Goal: Task Accomplishment & Management: Use online tool/utility

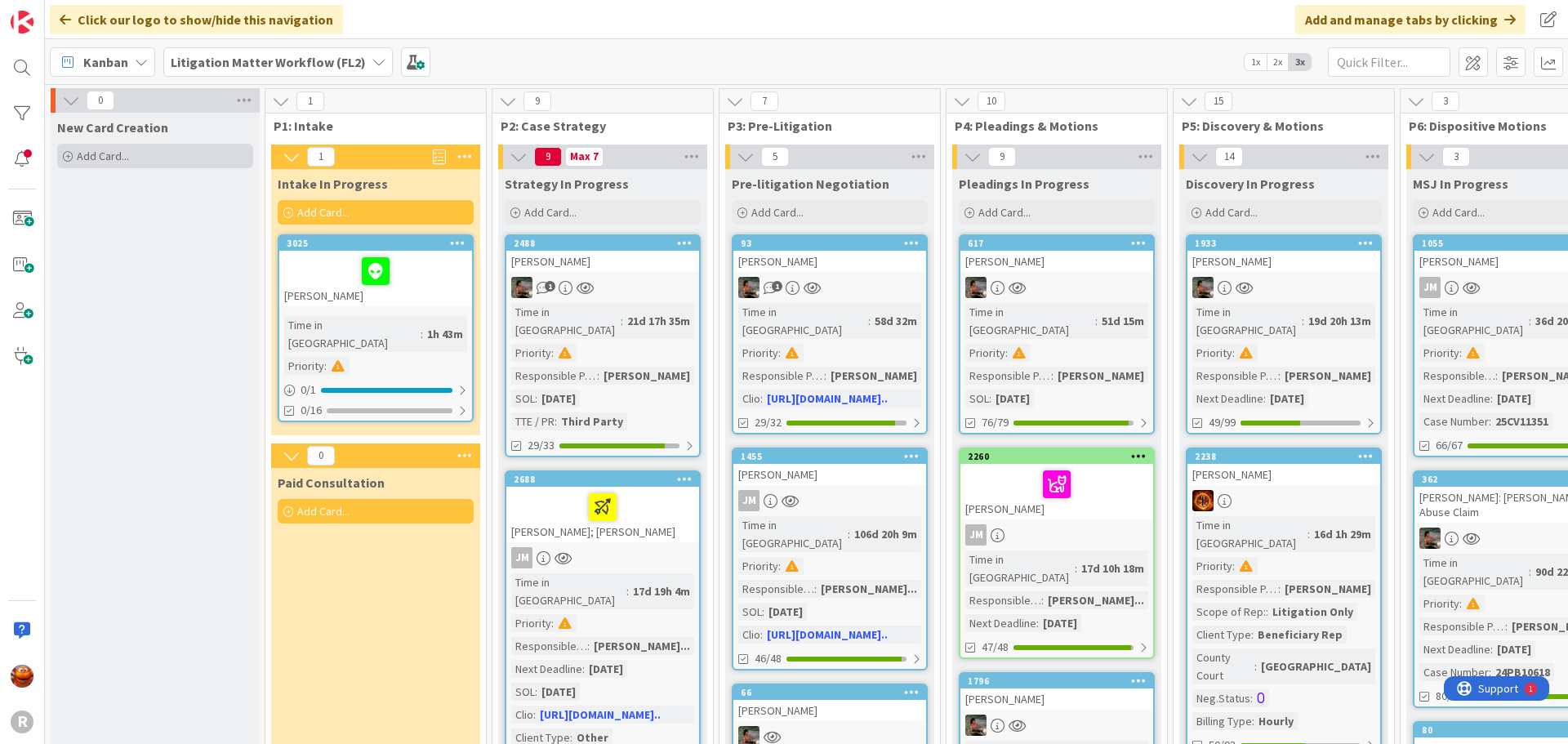
click at [164, 155] on div "Add Card..." at bounding box center [155, 156] width 196 height 25
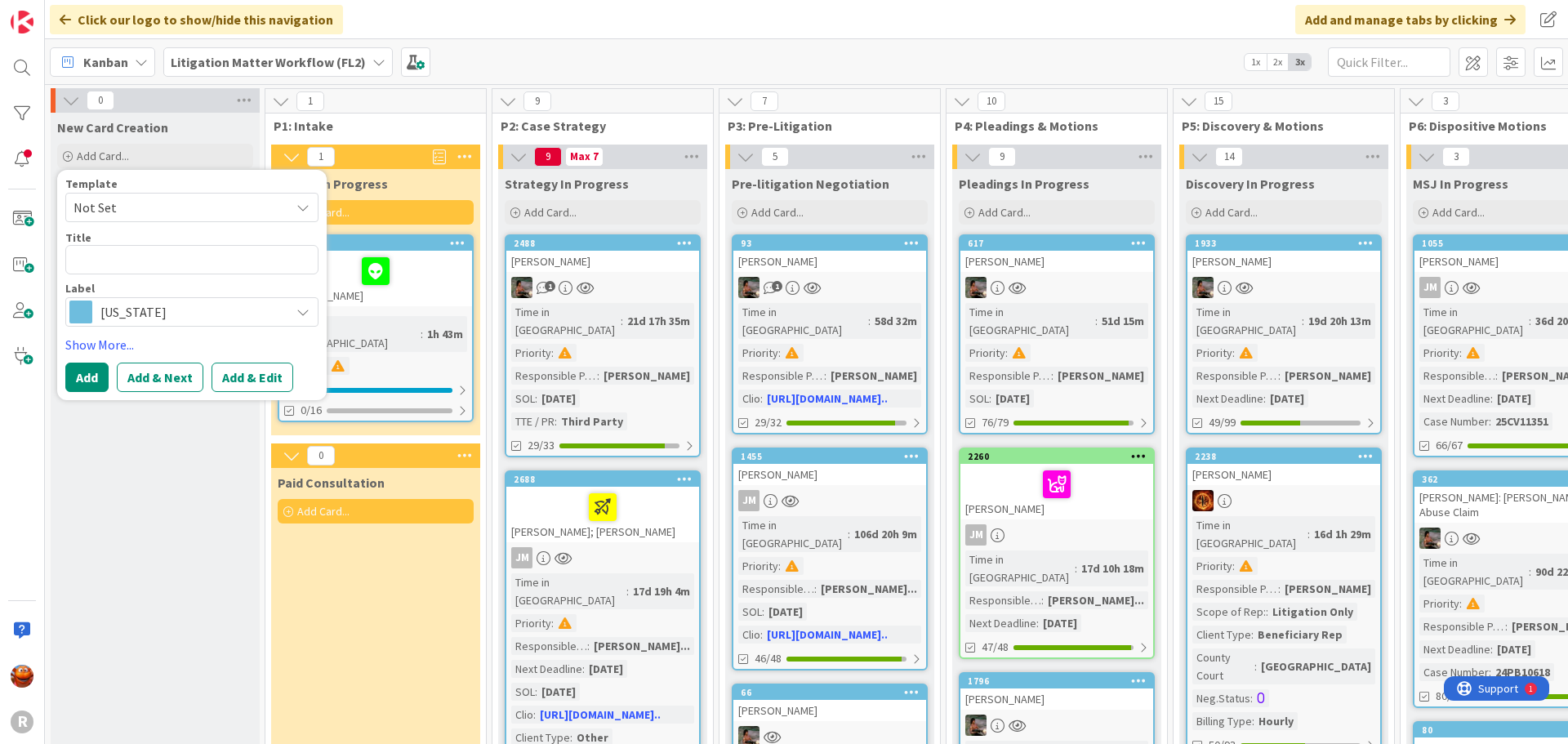
type textarea "x"
type textarea "N"
type textarea "x"
type textarea "NY"
type textarea "x"
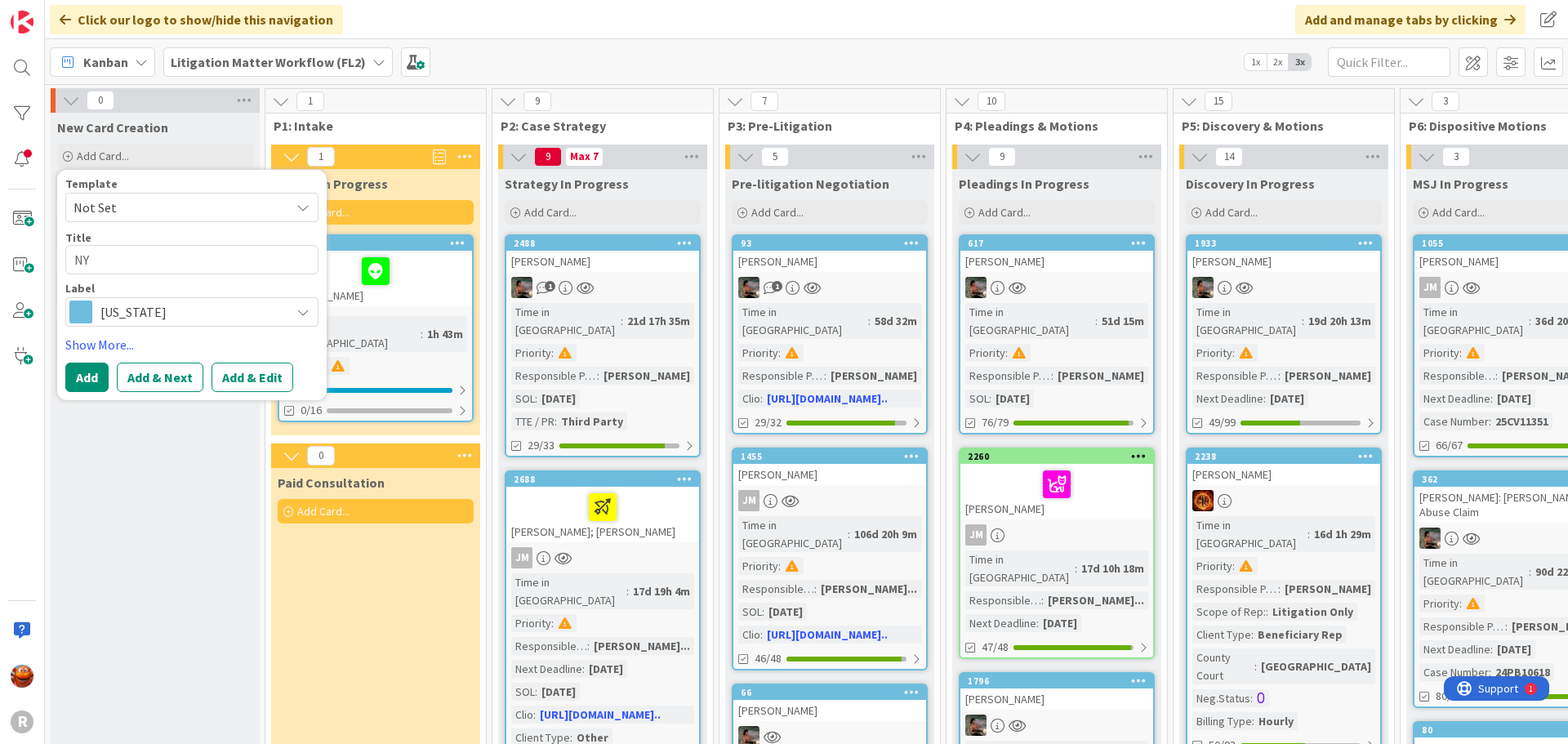
type textarea "NYH"
type textarea "x"
type textarea "NYHU"
type textarea "x"
type textarea "[PERSON_NAME]"
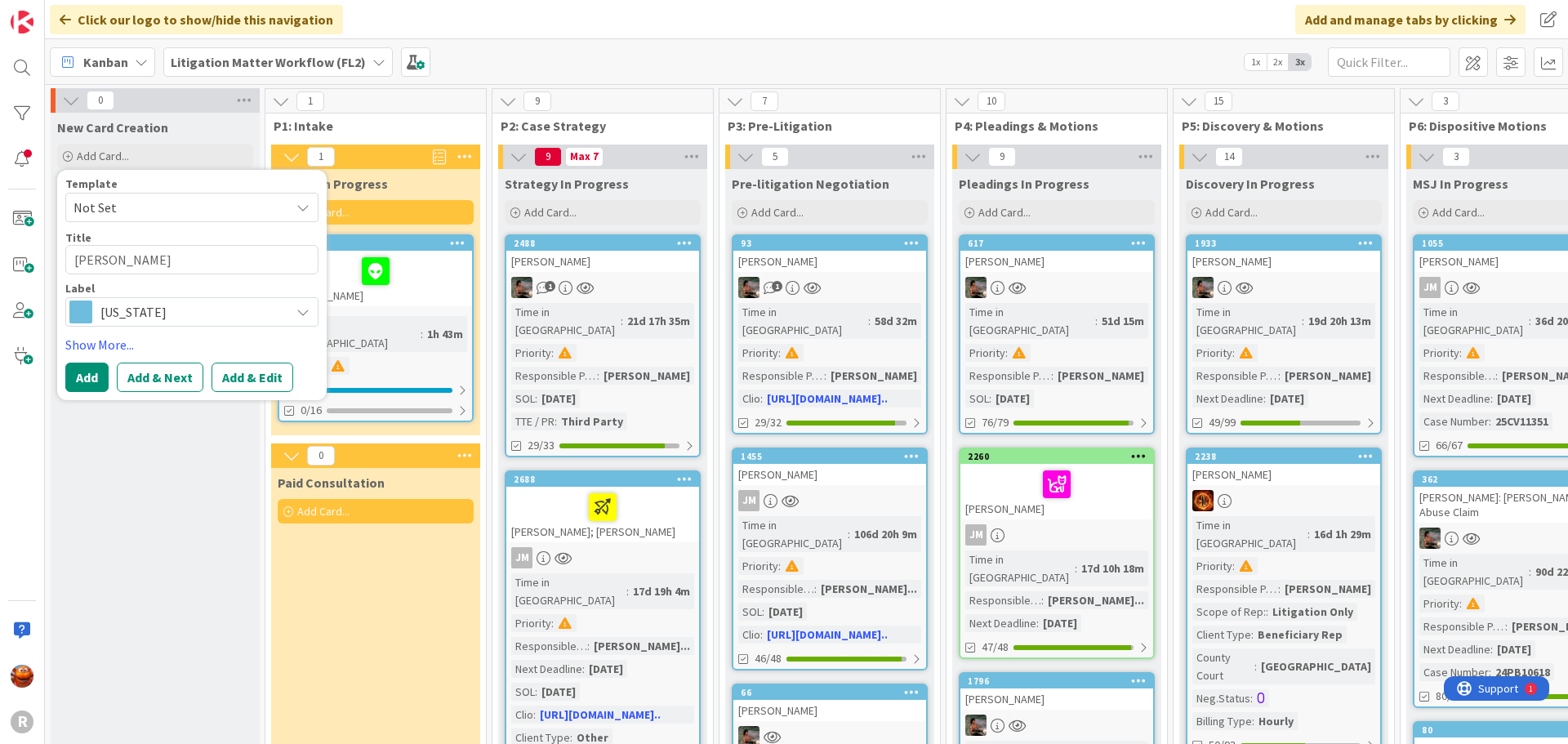
type textarea "x"
type textarea "[PERSON_NAME],"
type textarea "x"
type textarea "[PERSON_NAME],"
type textarea "x"
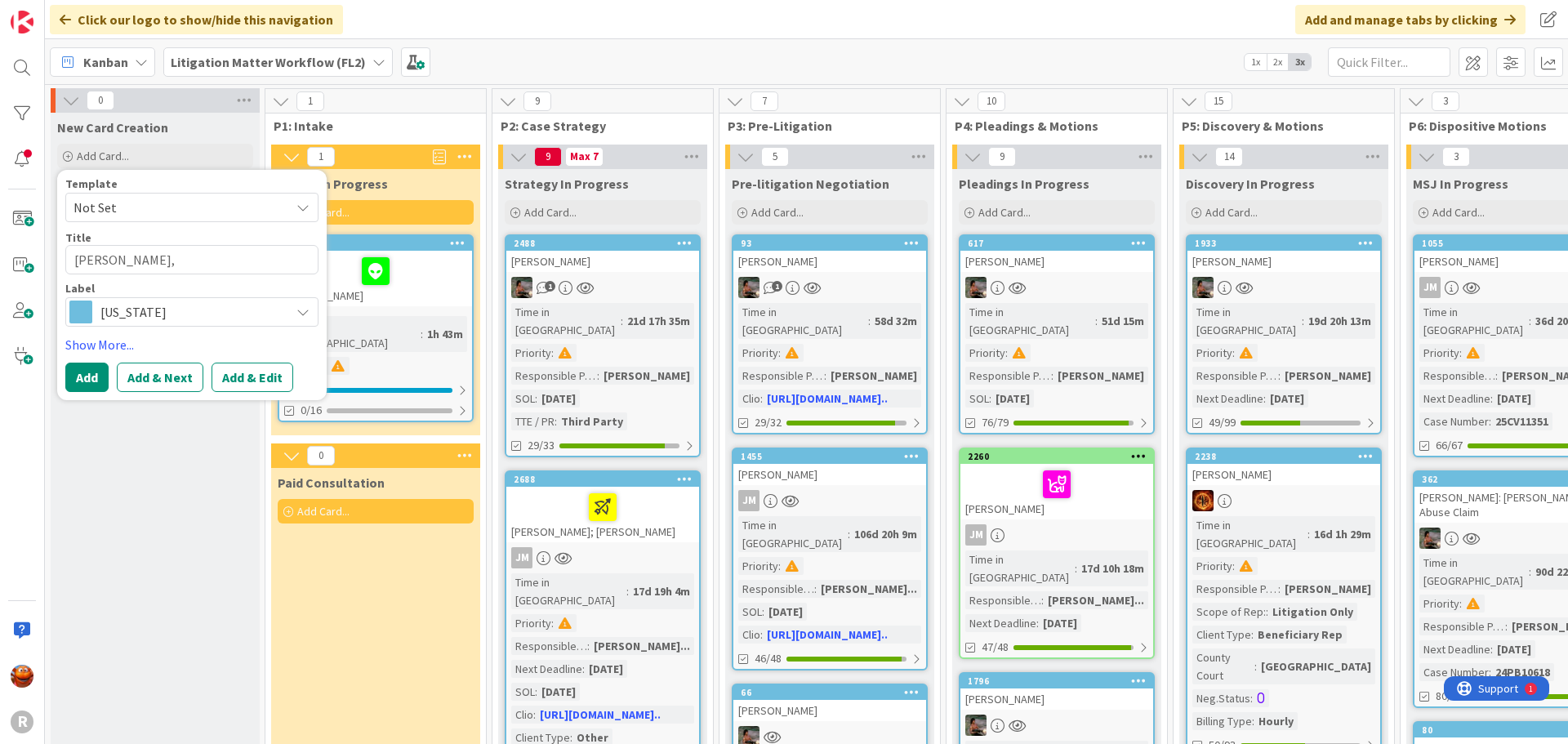
type textarea "[PERSON_NAME], S"
type textarea "x"
type textarea "[PERSON_NAME], [GEOGRAPHIC_DATA]"
type textarea "x"
type textarea "[PERSON_NAME], Step"
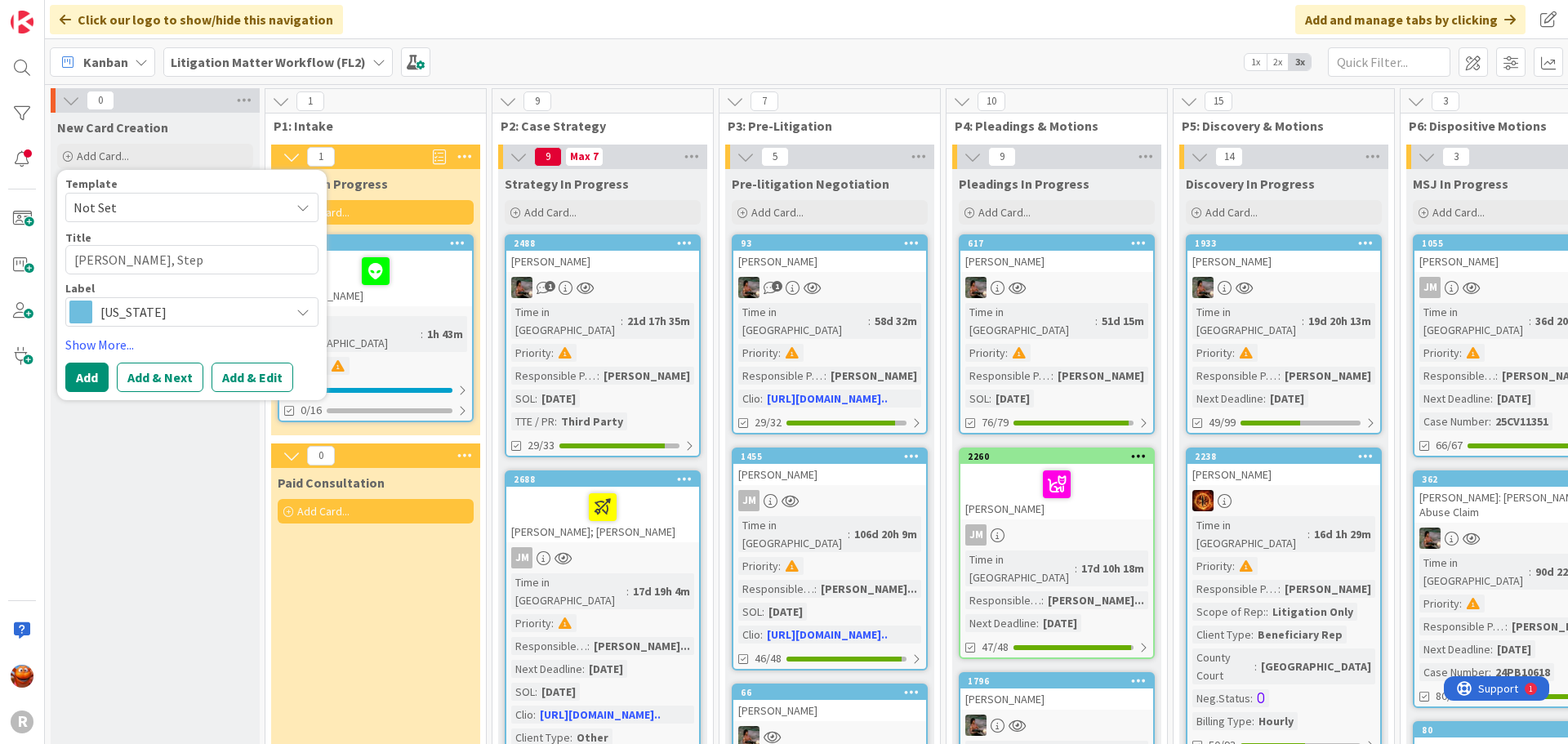
type textarea "x"
type textarea "[PERSON_NAME]"
type textarea "x"
type textarea "[PERSON_NAME]"
type textarea "x"
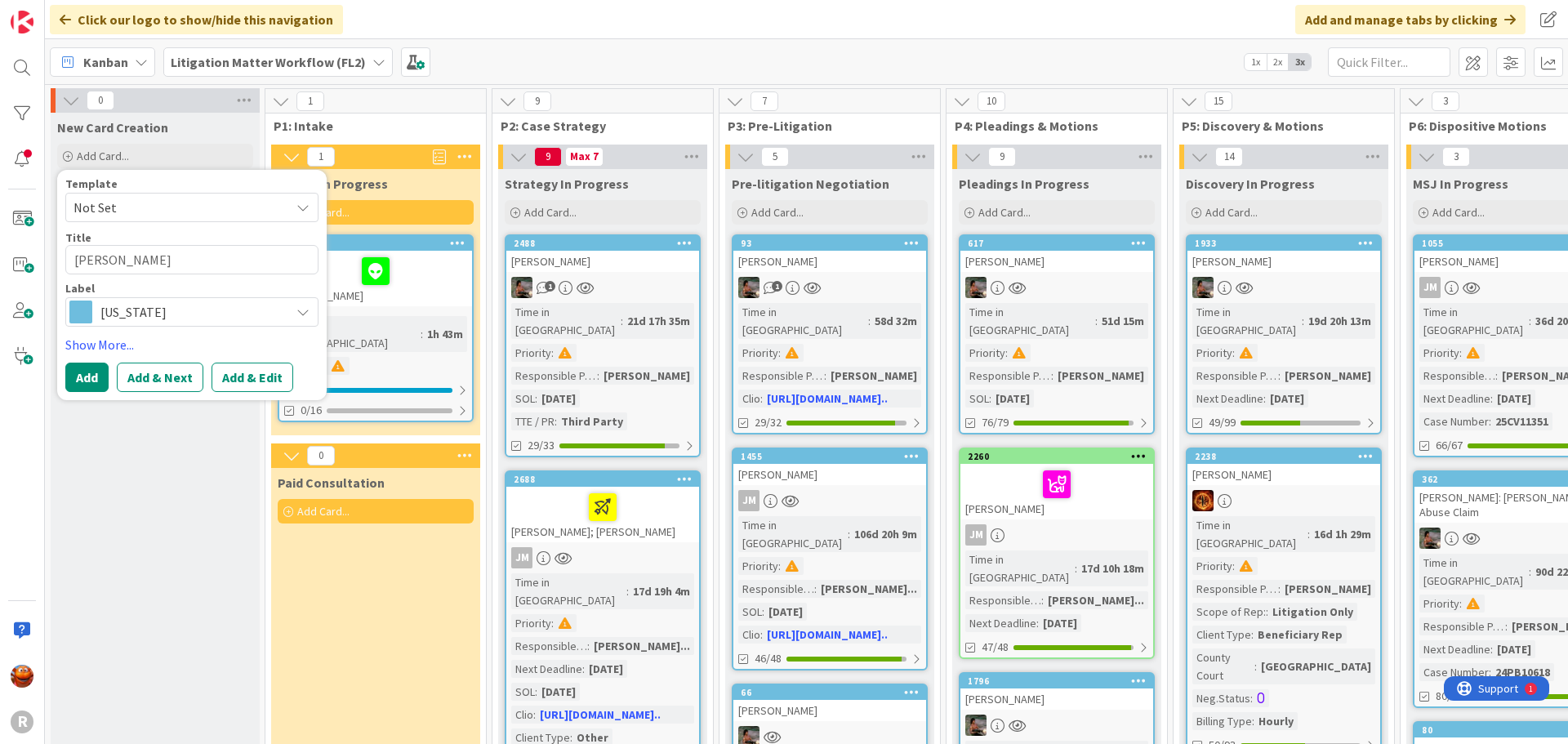
type textarea "[PERSON_NAME]"
type textarea "x"
type textarea "[PERSON_NAME]"
type textarea "x"
type textarea "[PERSON_NAME]"
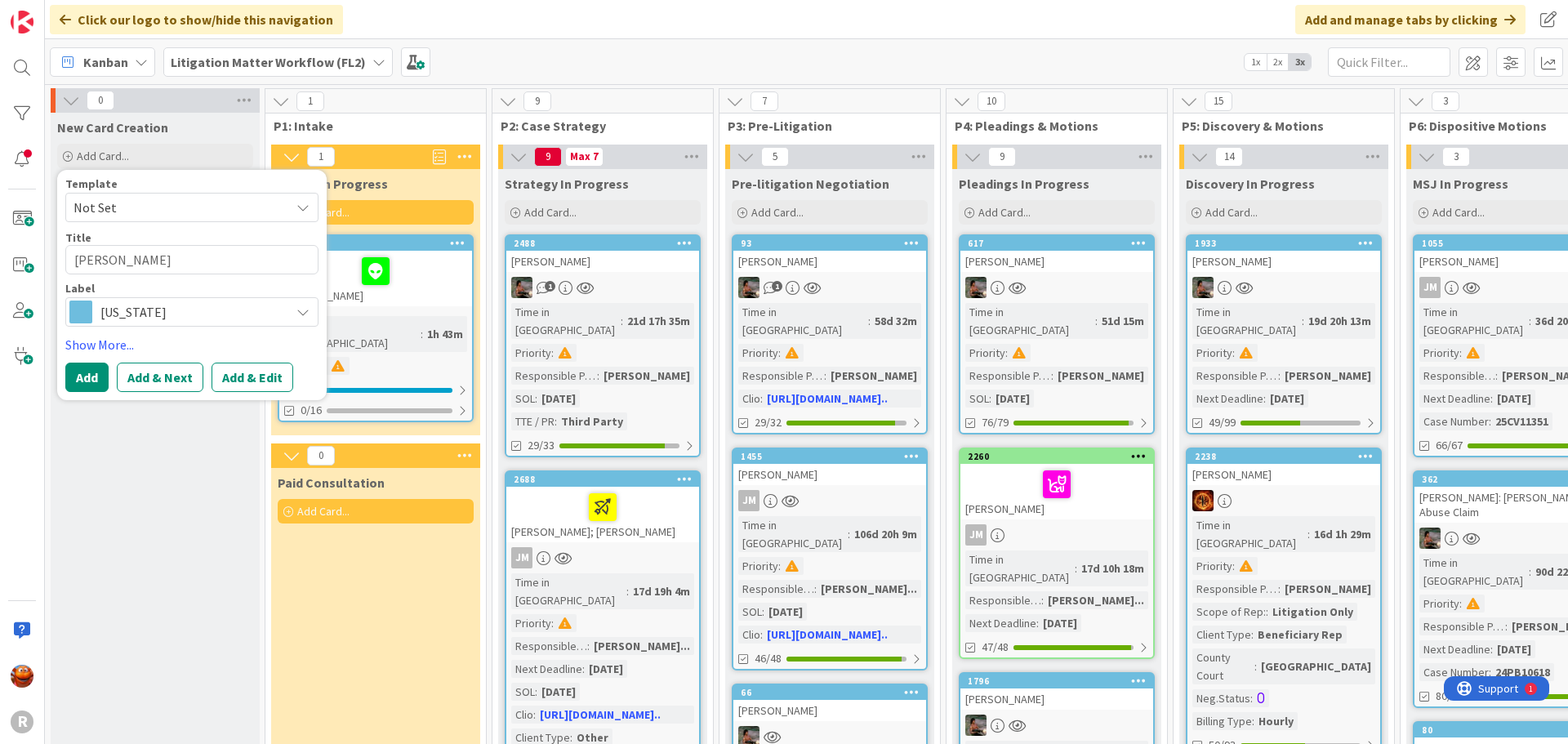
click at [218, 308] on span "[US_STATE]" at bounding box center [191, 312] width 182 height 23
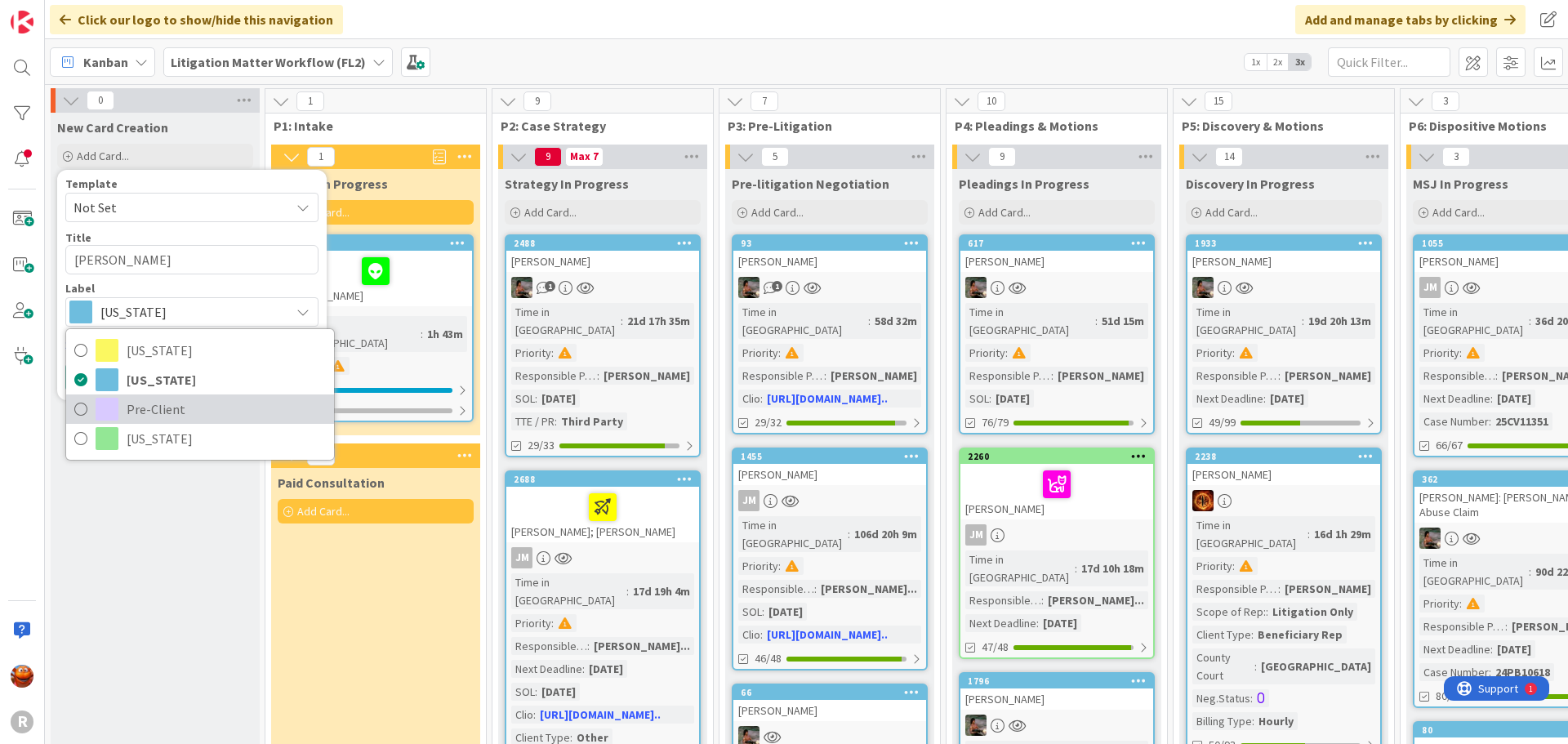
click at [161, 407] on span "Pre-Client" at bounding box center [226, 408] width 200 height 25
type textarea "x"
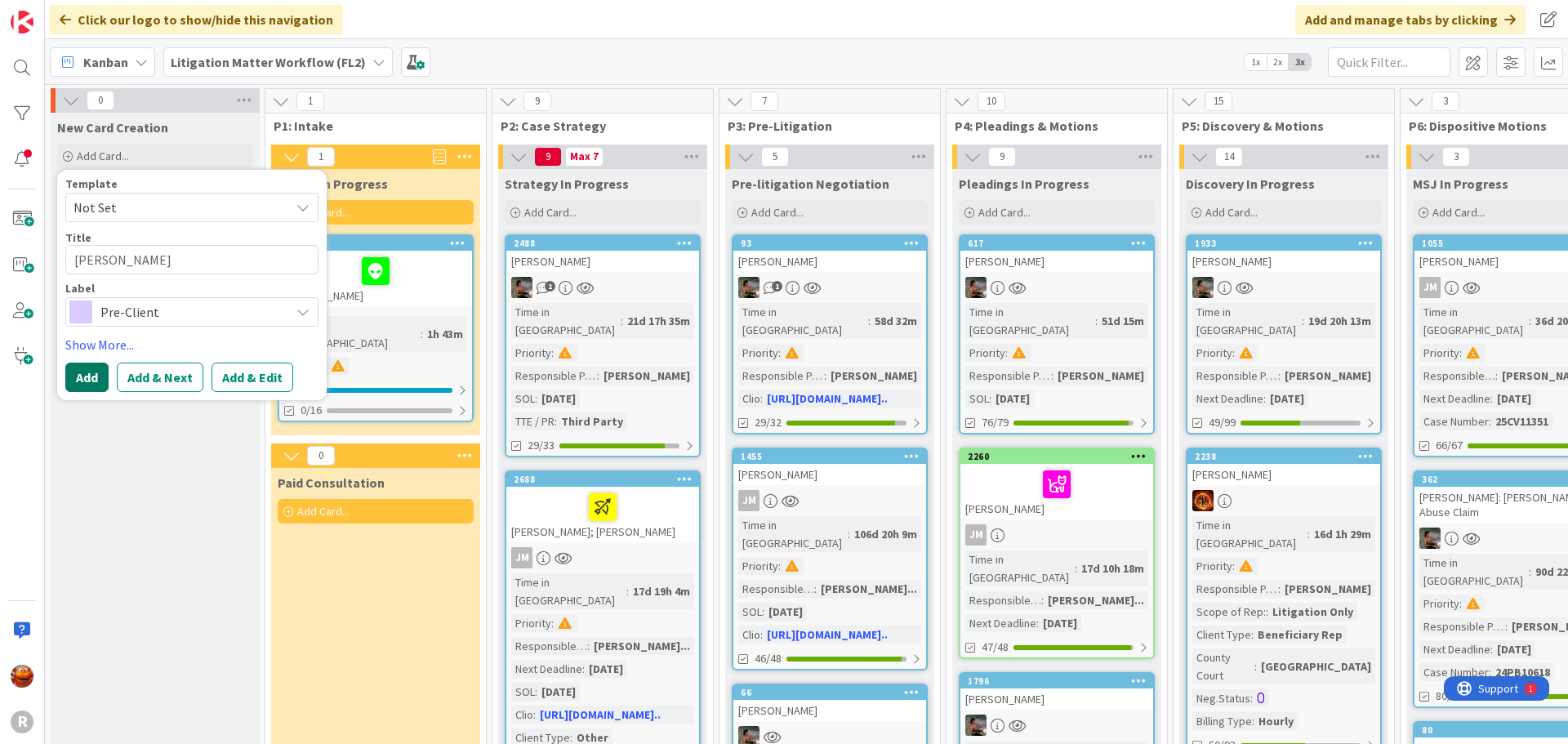
click at [75, 378] on button "Add" at bounding box center [86, 377] width 44 height 29
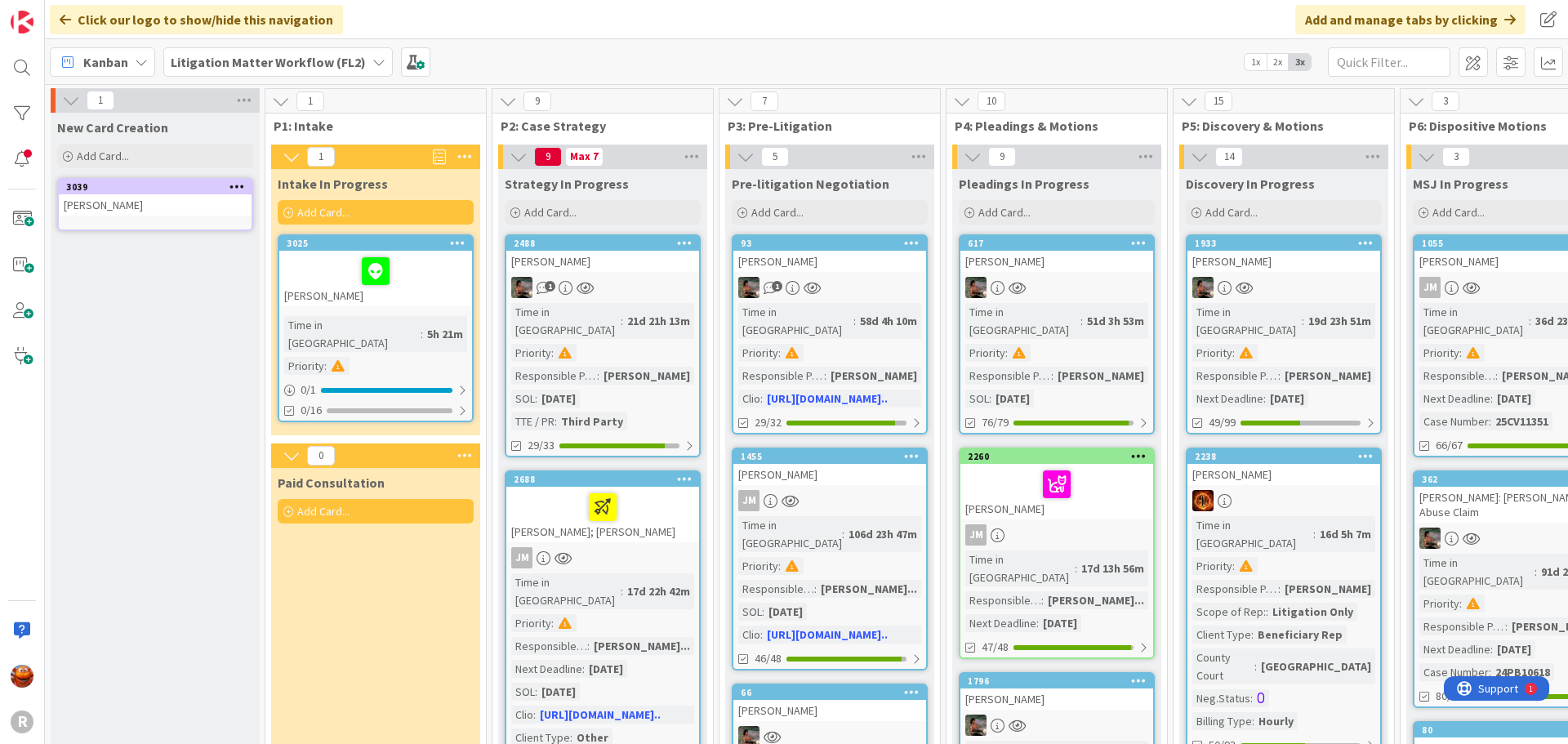
click at [170, 214] on div "[PERSON_NAME]" at bounding box center [155, 205] width 193 height 21
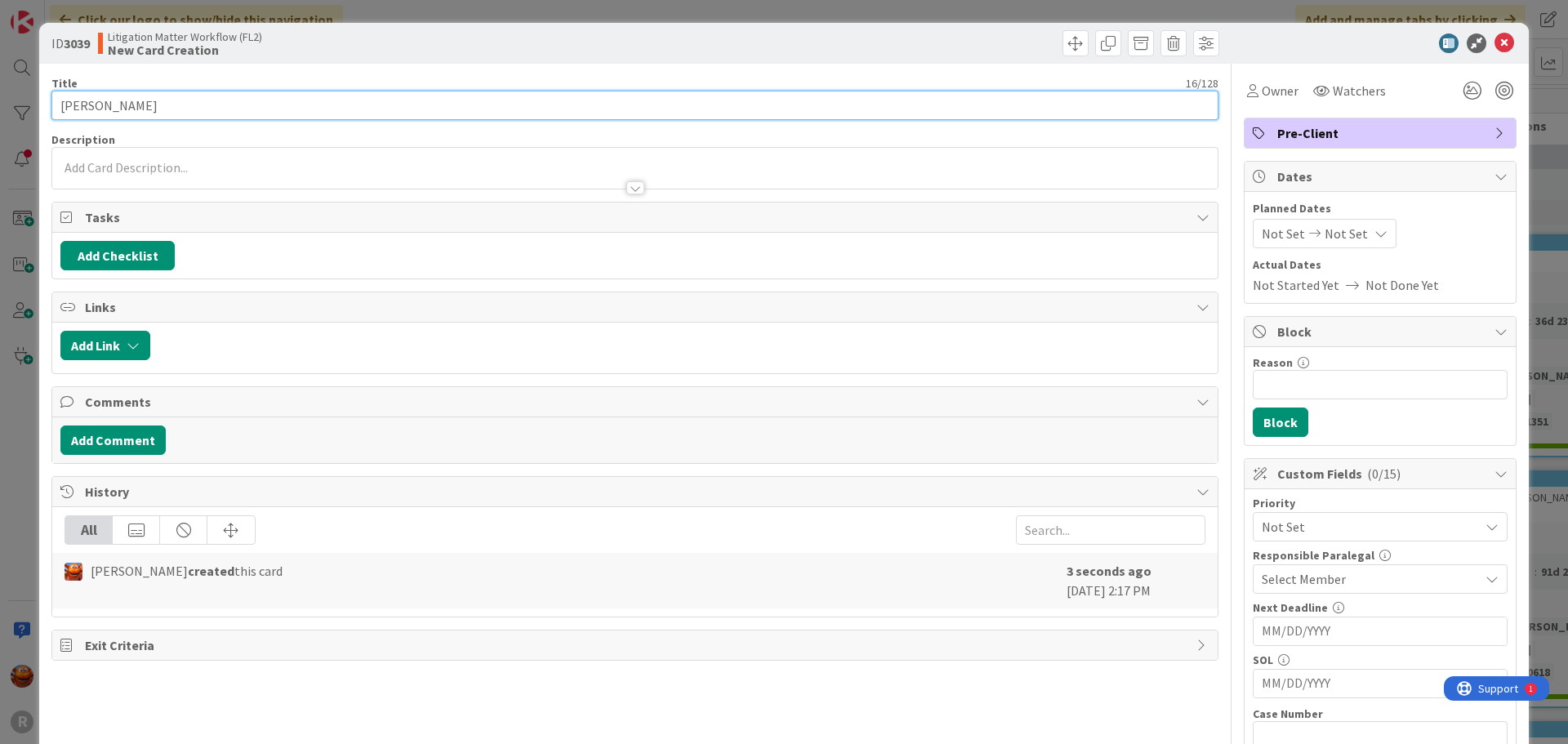
click at [268, 97] on input "[PERSON_NAME]" at bounding box center [635, 105] width 1166 height 29
type input "[PERSON_NAME] (1 Hr Consultation)"
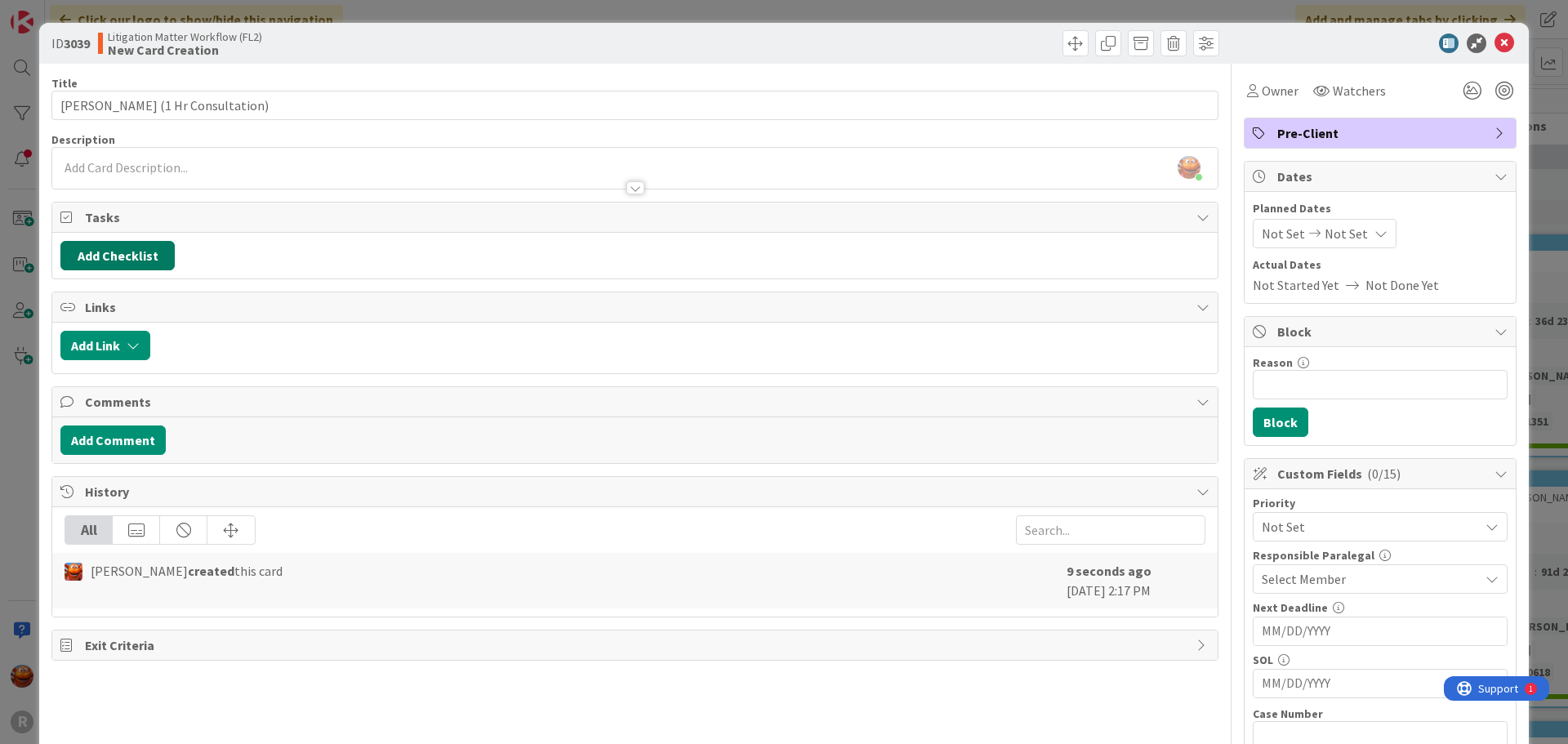
click at [132, 248] on button "Add Checklist" at bounding box center [117, 255] width 114 height 29
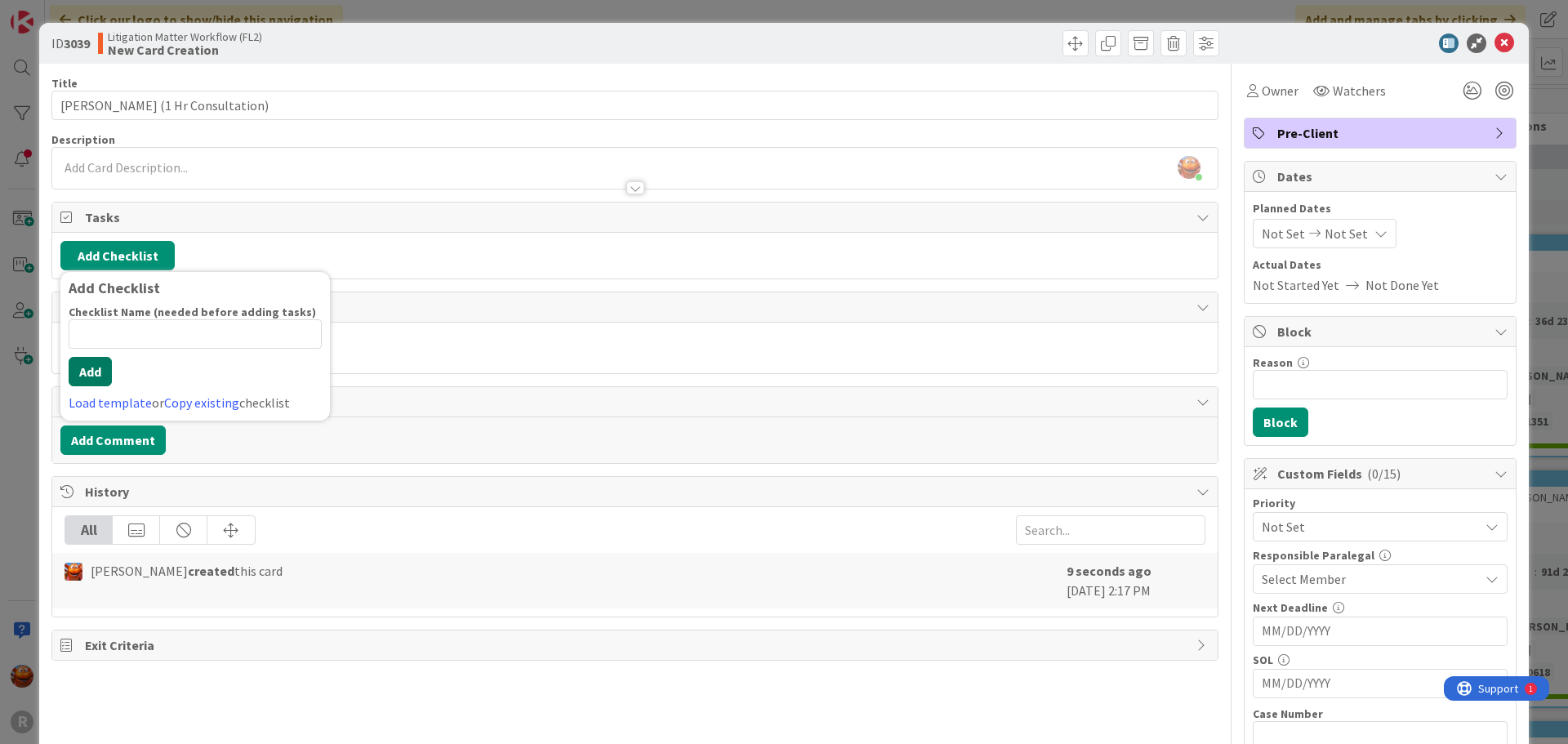
click at [95, 369] on button "Add" at bounding box center [90, 372] width 44 height 29
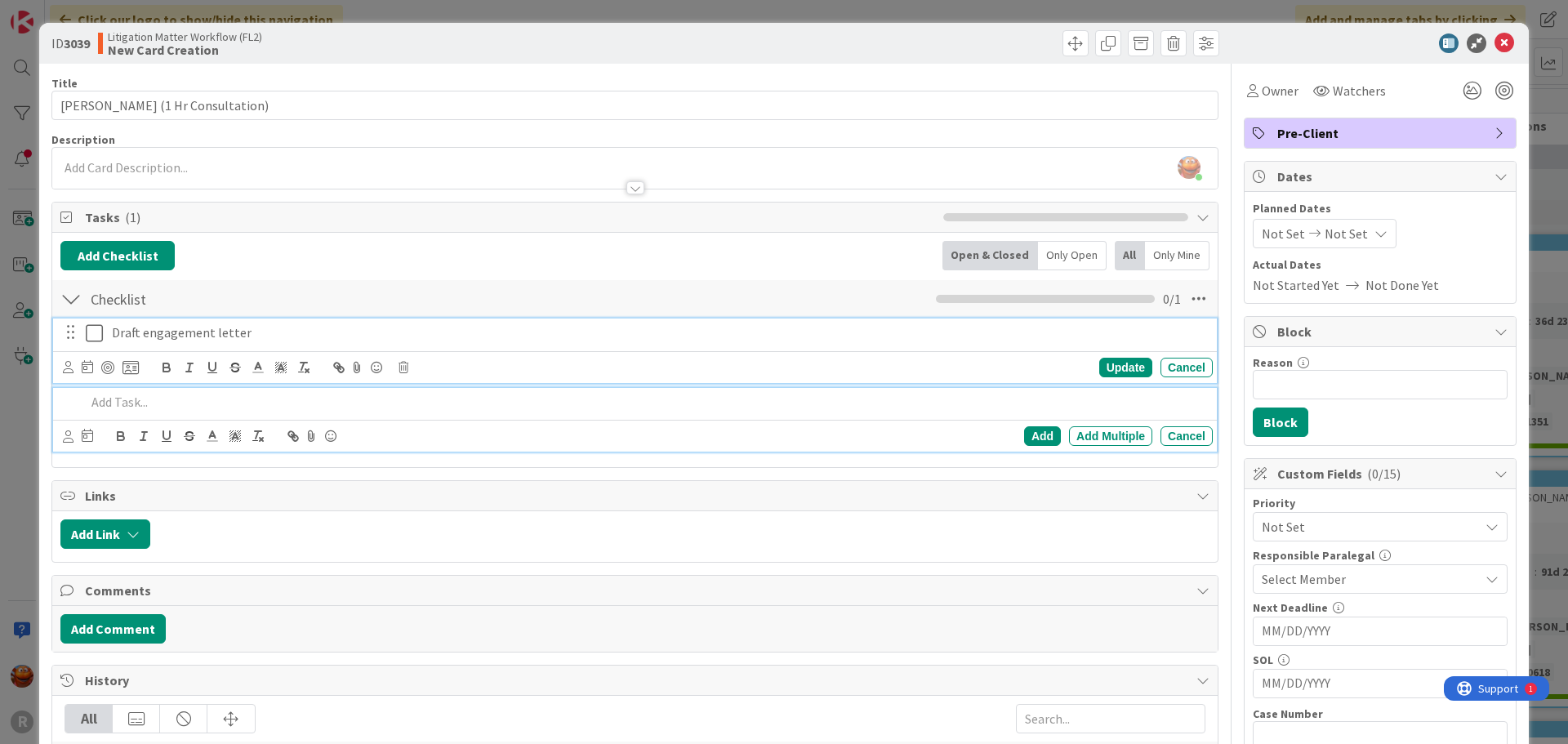
click at [146, 337] on p "Draft engagement letter" at bounding box center [659, 333] width 1094 height 19
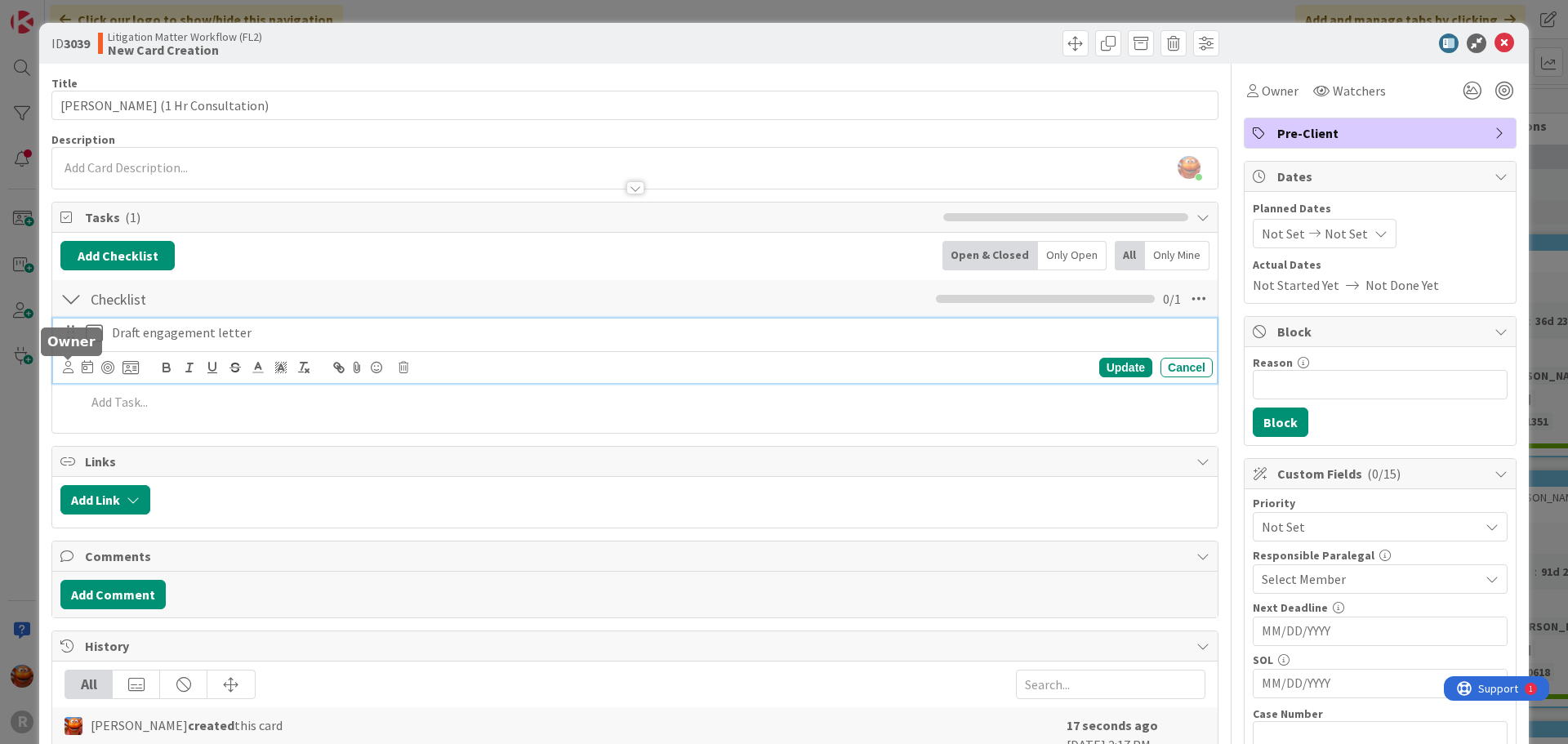
click at [69, 366] on icon at bounding box center [68, 366] width 10 height 12
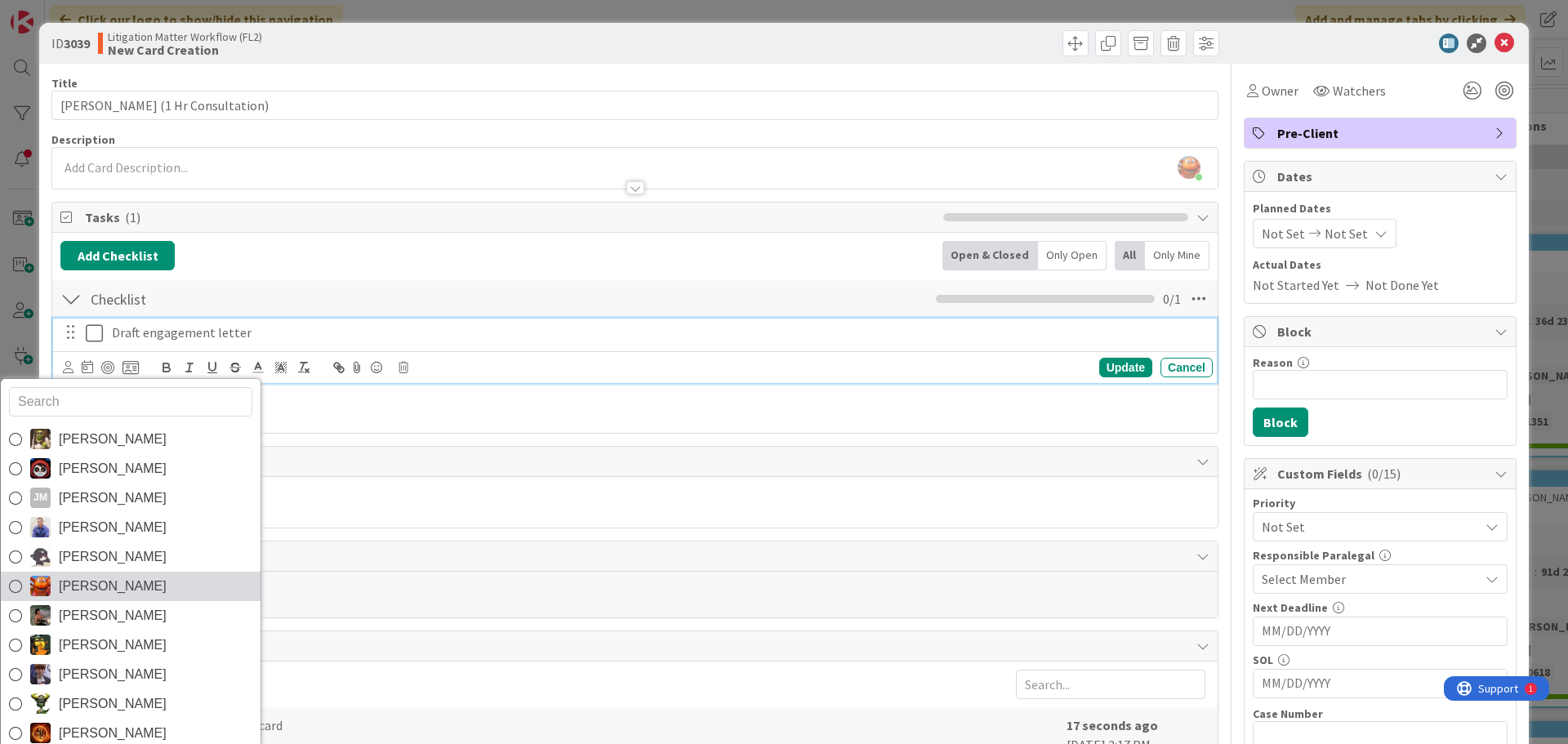
click at [106, 576] on span "[PERSON_NAME]" at bounding box center [113, 586] width 108 height 25
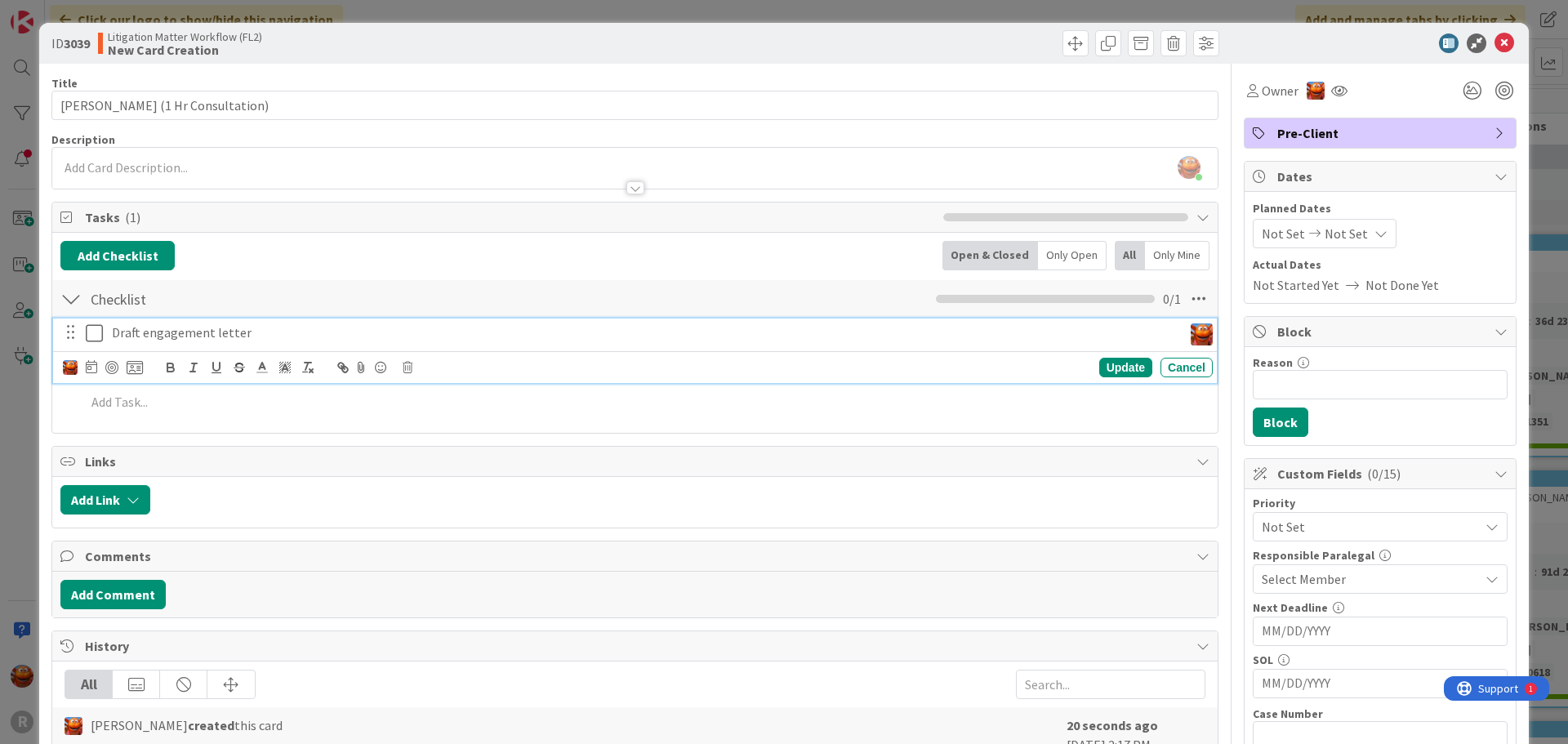
click at [90, 366] on icon at bounding box center [91, 366] width 11 height 13
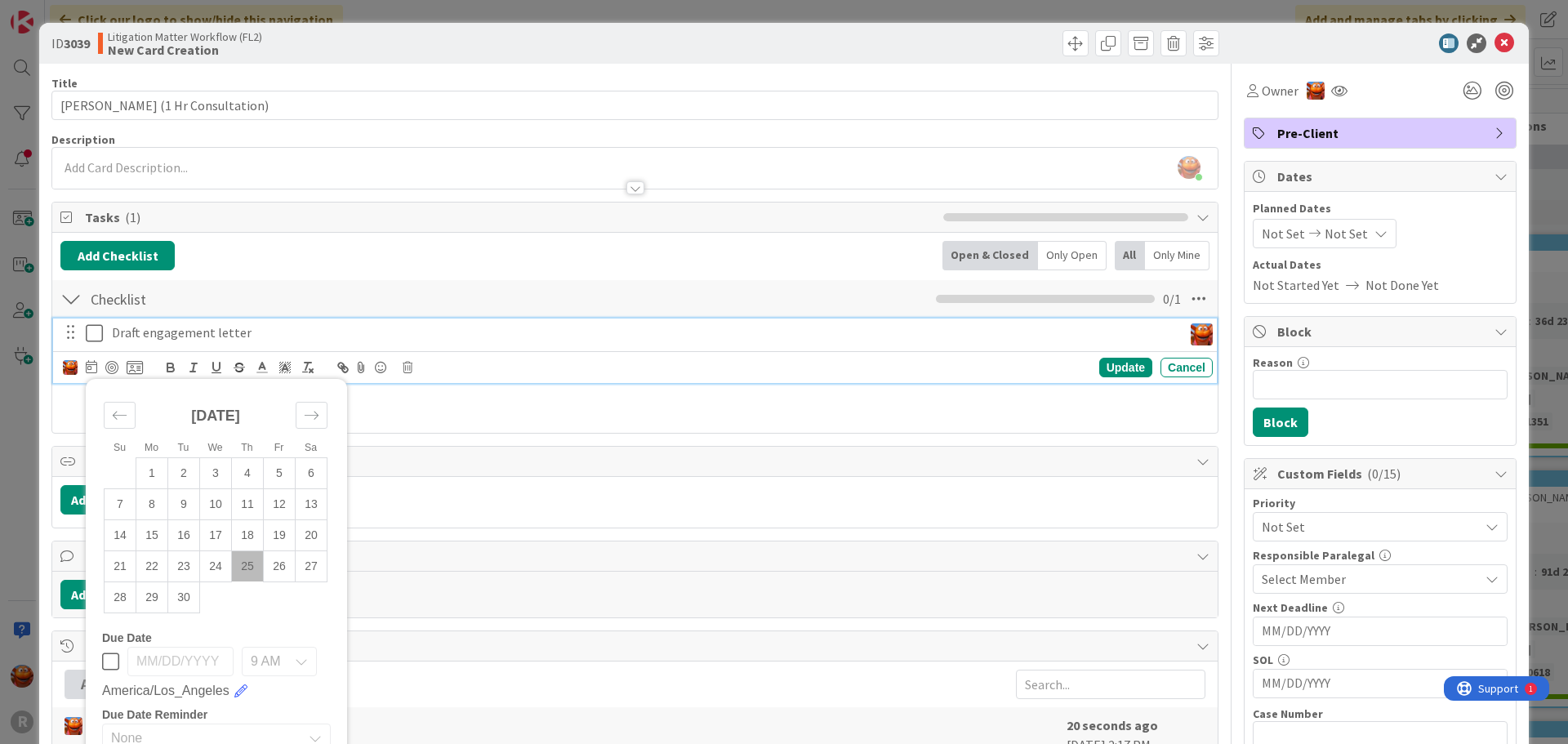
click at [246, 568] on td "25" at bounding box center [247, 566] width 32 height 31
type input "[DATE]"
click at [110, 366] on div at bounding box center [111, 366] width 13 height 13
click at [1118, 373] on div "Update" at bounding box center [1125, 367] width 53 height 20
